Goal: Task Accomplishment & Management: Manage account settings

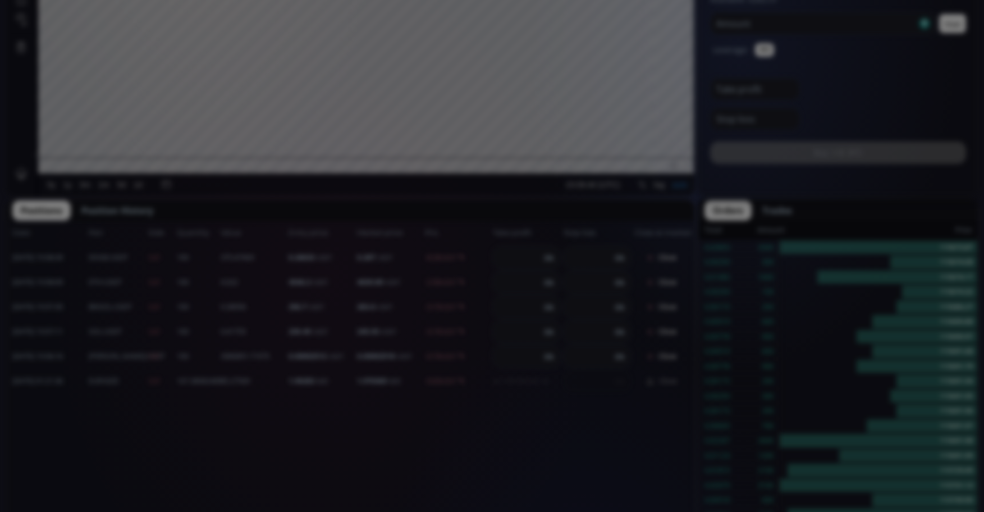
scroll to position [225, 0]
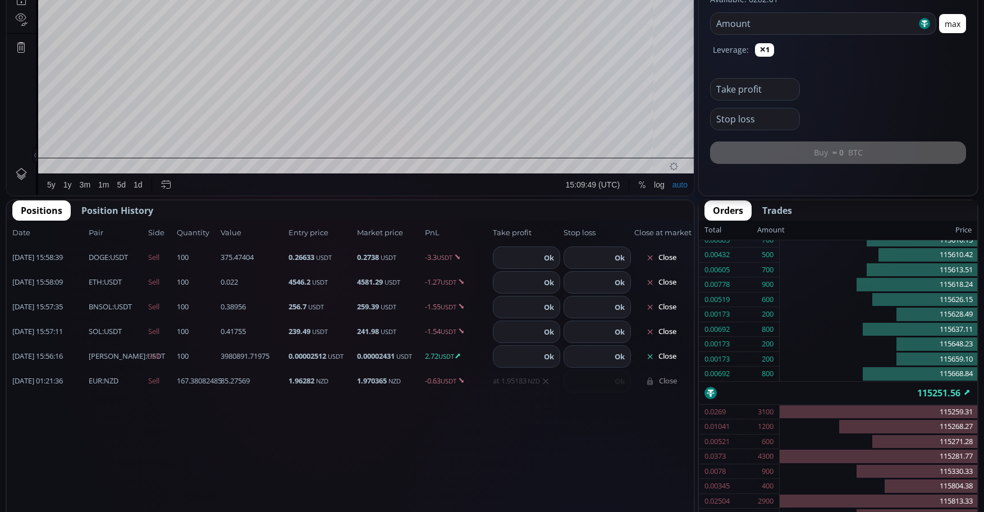
click at [674, 359] on button "Close" at bounding box center [661, 357] width 54 height 18
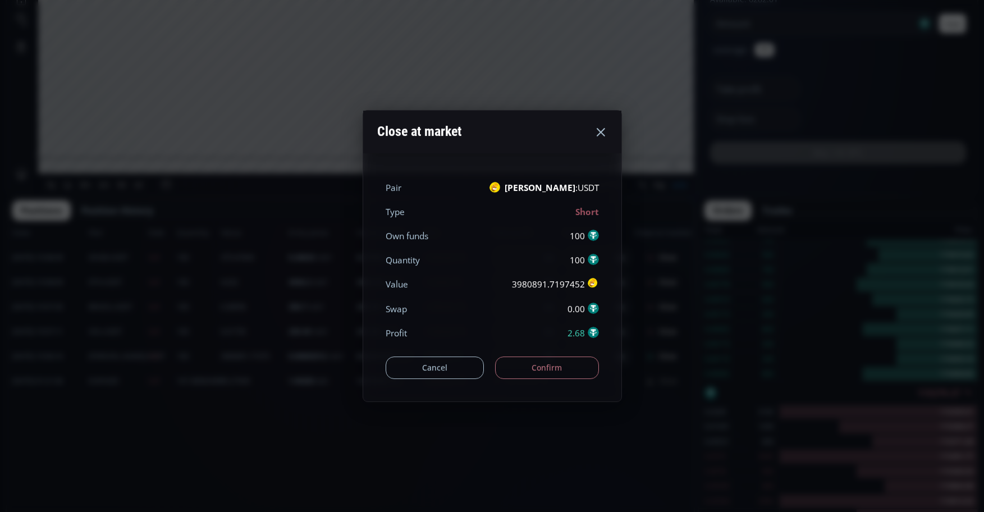
click at [588, 369] on button "Confirm" at bounding box center [547, 367] width 104 height 22
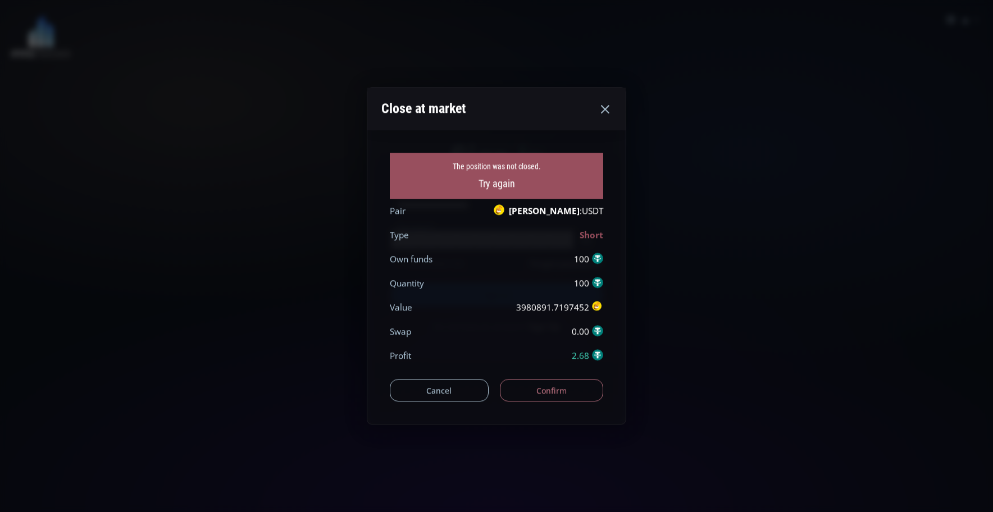
click at [570, 382] on button "Confirm" at bounding box center [552, 391] width 104 height 22
click at [564, 381] on button "Confirm" at bounding box center [552, 391] width 104 height 22
click at [604, 113] on icon at bounding box center [604, 108] width 13 height 13
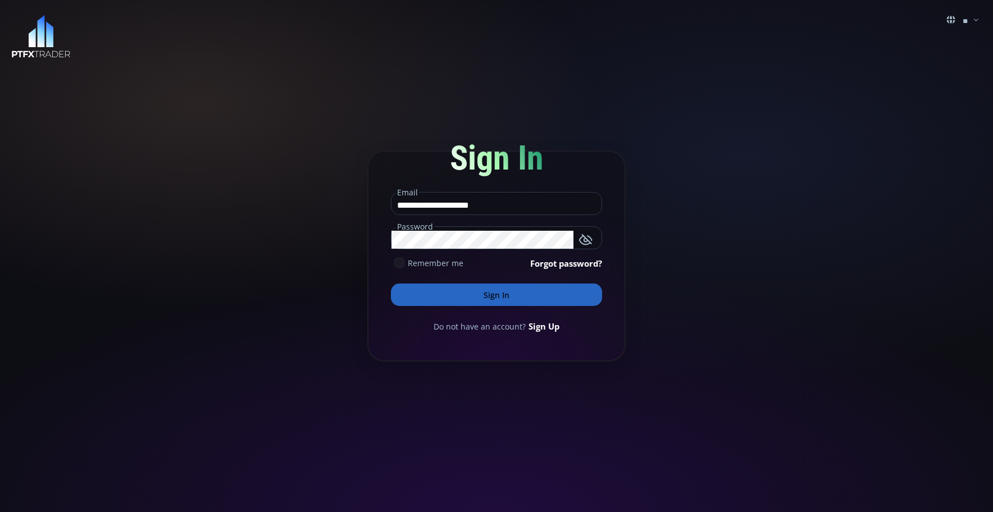
click at [506, 299] on button "Sign In" at bounding box center [496, 295] width 211 height 22
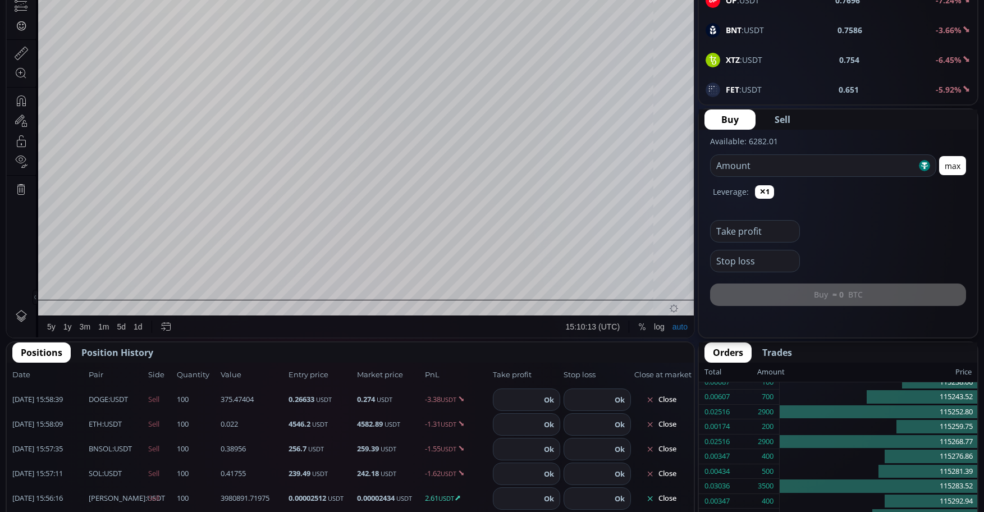
scroll to position [393, 0]
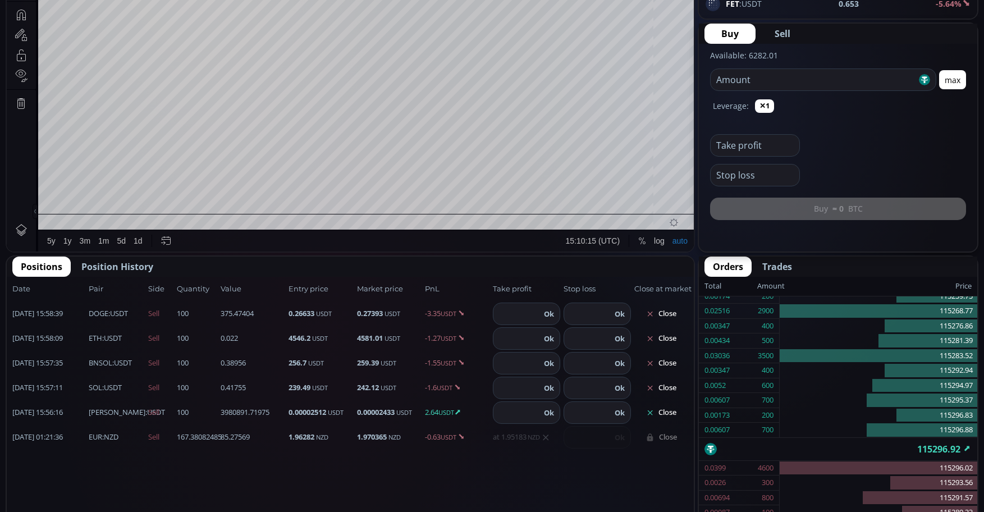
click at [669, 409] on button "Close" at bounding box center [661, 413] width 54 height 18
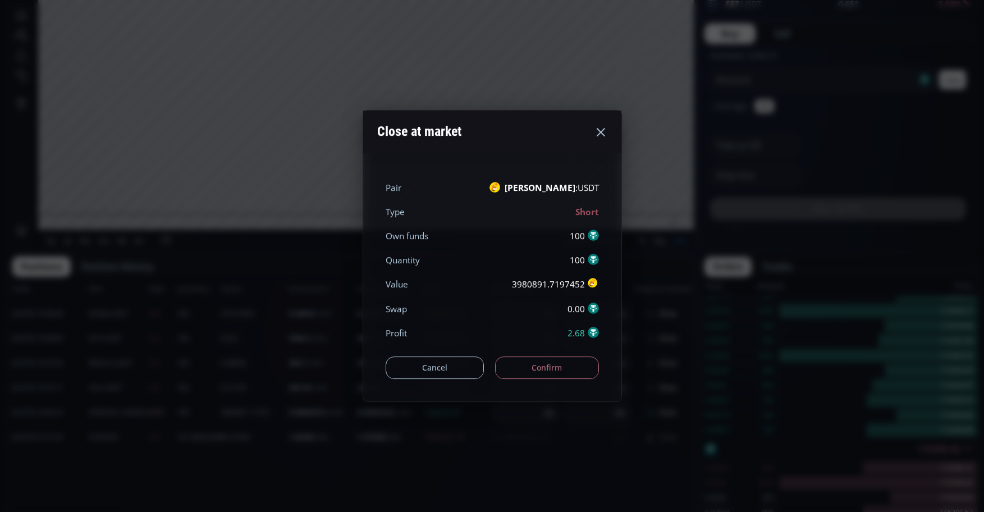
click at [564, 373] on button "Confirm" at bounding box center [547, 367] width 104 height 22
